Goal: Information Seeking & Learning: Learn about a topic

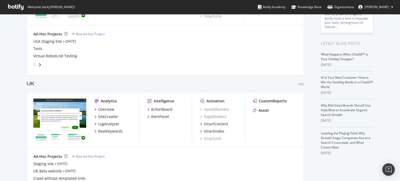
scroll to position [83, 0]
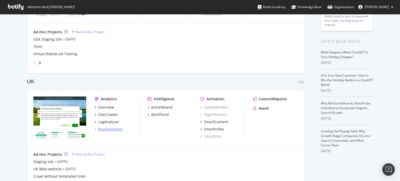
click at [106, 128] on div "RealKeywords" at bounding box center [110, 129] width 25 height 5
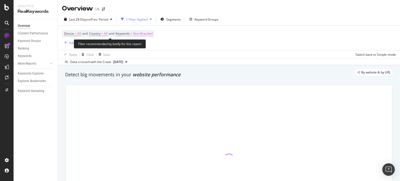
click at [152, 31] on span "Non-Branded" at bounding box center [143, 33] width 20 height 7
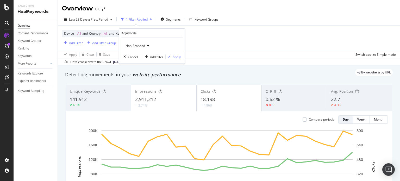
click at [141, 44] on span "Non-Branded" at bounding box center [135, 46] width 22 height 4
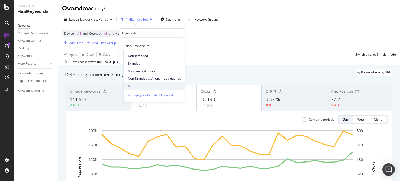
click at [132, 84] on span "All" at bounding box center [154, 86] width 53 height 5
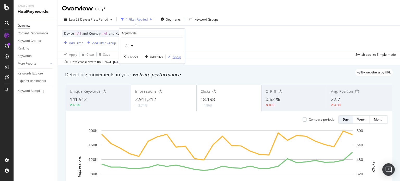
click at [172, 54] on div "Apply" at bounding box center [173, 56] width 15 height 5
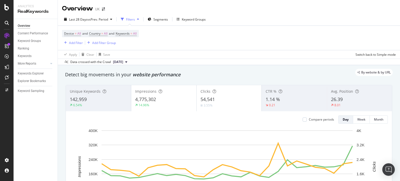
click at [102, 24] on div "Last 28 Days vs Prev. Period Filters Segments Keyword Groups" at bounding box center [229, 20] width 343 height 10
click at [75, 44] on div "Add Filter" at bounding box center [76, 43] width 14 height 4
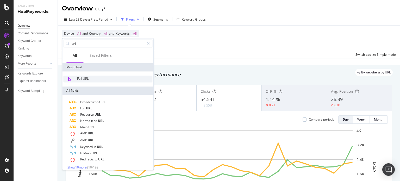
type input "url"
click at [79, 77] on span "Full URL" at bounding box center [82, 78] width 11 height 4
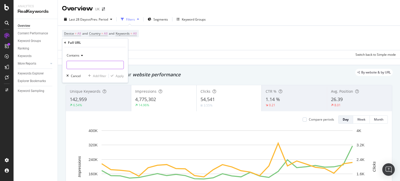
click at [77, 63] on input "text" at bounding box center [95, 65] width 57 height 8
type input "family"
click at [113, 76] on icon "button" at bounding box center [112, 76] width 3 height 3
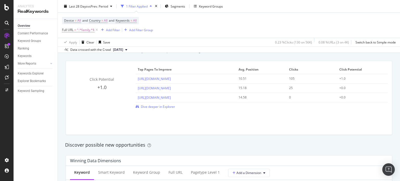
scroll to position [369, 0]
click at [66, 77] on div "Click Potential +1.0 Top pages to improve Avg. Position Clicks Click Potential …" at bounding box center [229, 98] width 326 height 74
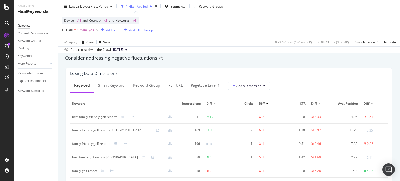
scroll to position [606, 0]
